Goal: Task Accomplishment & Management: Manage account settings

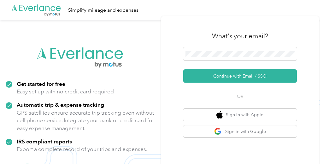
scroll to position [3, 0]
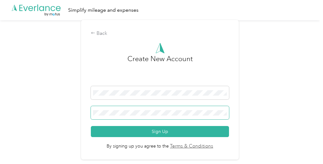
click at [161, 106] on span at bounding box center [160, 112] width 138 height 13
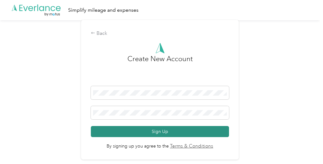
click at [174, 132] on button "Sign Up" at bounding box center [160, 131] width 138 height 11
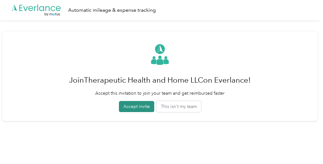
click at [133, 107] on button "Accept invite" at bounding box center [136, 106] width 35 height 11
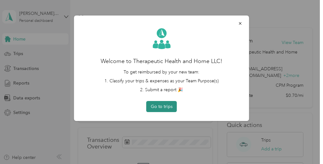
click at [163, 107] on button "Go to trips" at bounding box center [161, 106] width 31 height 11
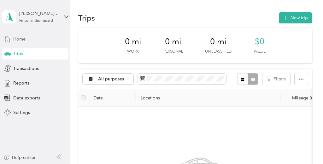
click at [36, 37] on div "Home" at bounding box center [35, 38] width 66 height 11
